Goal: Transaction & Acquisition: Purchase product/service

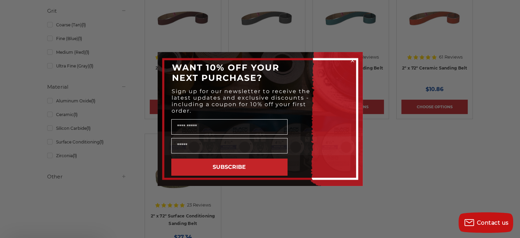
scroll to position [280, 0]
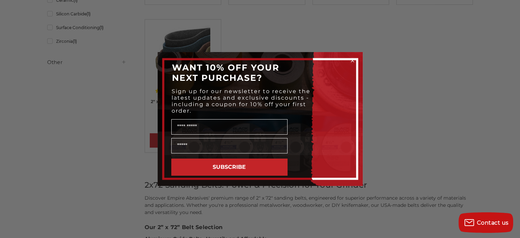
click at [33, 156] on div "Close dialog WANT 10% OFF YOUR NEXT PURCHASE? Sign up for our newsletter to rec…" at bounding box center [260, 119] width 520 height 238
click at [352, 61] on circle "Close dialog" at bounding box center [352, 60] width 6 height 6
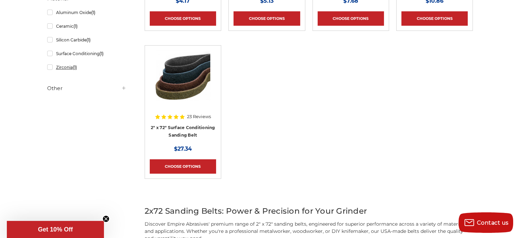
scroll to position [193, 0]
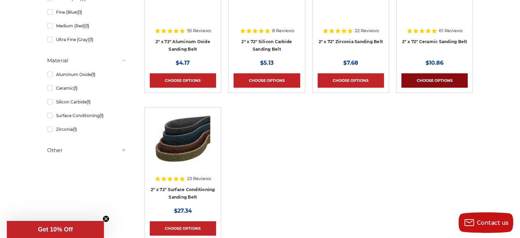
click at [430, 80] on link "Choose Options" at bounding box center [435, 80] width 66 height 14
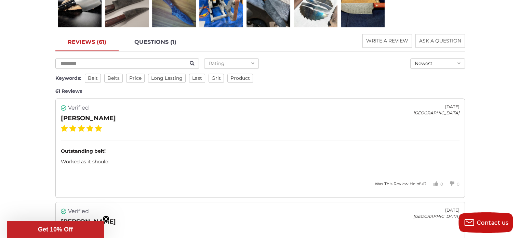
scroll to position [1006, 0]
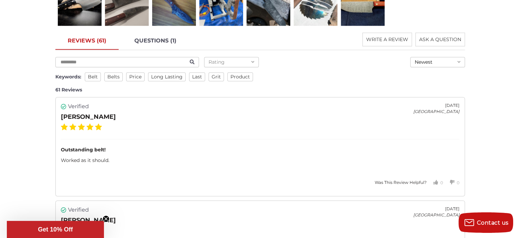
drag, startPoint x: 32, startPoint y: 134, endPoint x: 23, endPoint y: 139, distance: 10.6
click at [23, 139] on div "home sanding belts 2" x 72" 2" x 72" ceramic sanding belt" at bounding box center [260, 196] width 484 height 2255
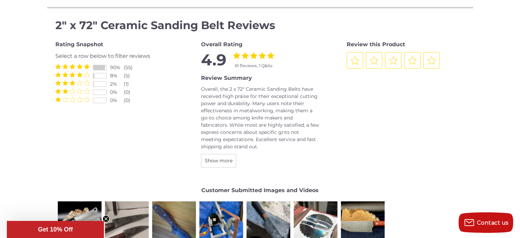
scroll to position [785, 0]
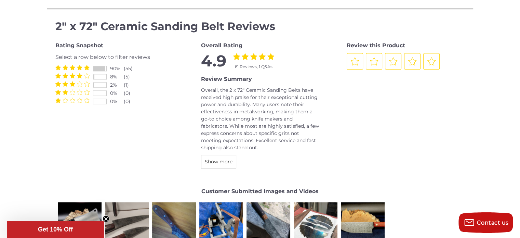
click at [88, 97] on icon "5 Stars" at bounding box center [88, 99] width 3 height 5
click at [57, 97] on icon "1 Star" at bounding box center [57, 99] width 5 height 5
click at [101, 99] on div at bounding box center [100, 101] width 14 height 5
click at [61, 97] on span at bounding box center [72, 99] width 34 height 5
click at [101, 82] on div at bounding box center [100, 84] width 14 height 5
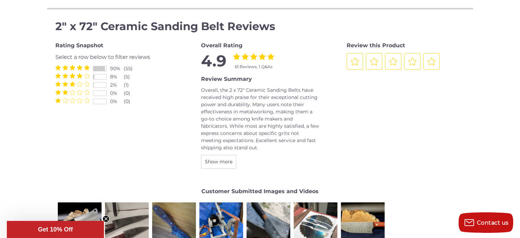
click at [101, 82] on div at bounding box center [100, 84] width 14 height 5
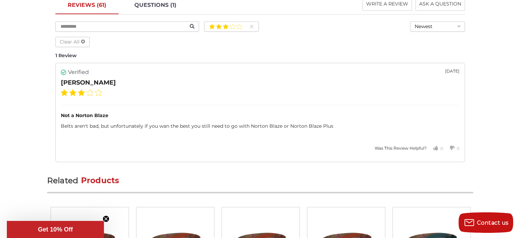
scroll to position [1042, 0]
